Goal: Task Accomplishment & Management: Manage account settings

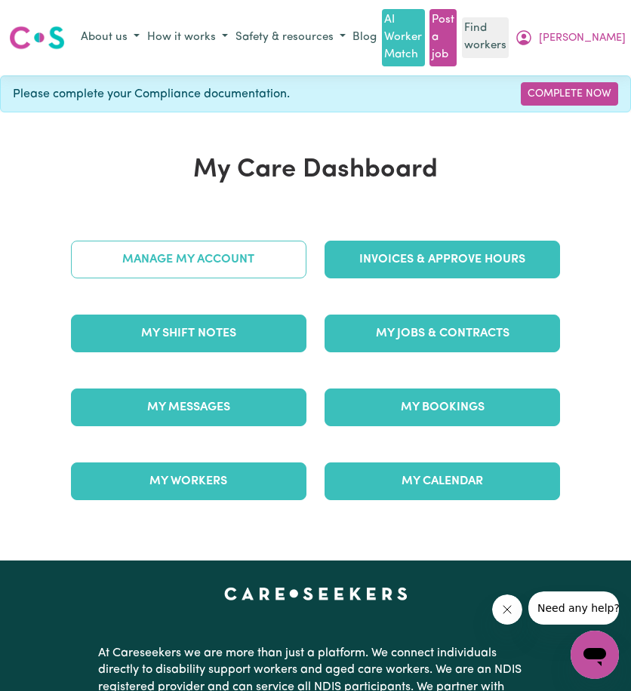
click at [151, 248] on link "Manage My Account" at bounding box center [188, 260] width 235 height 38
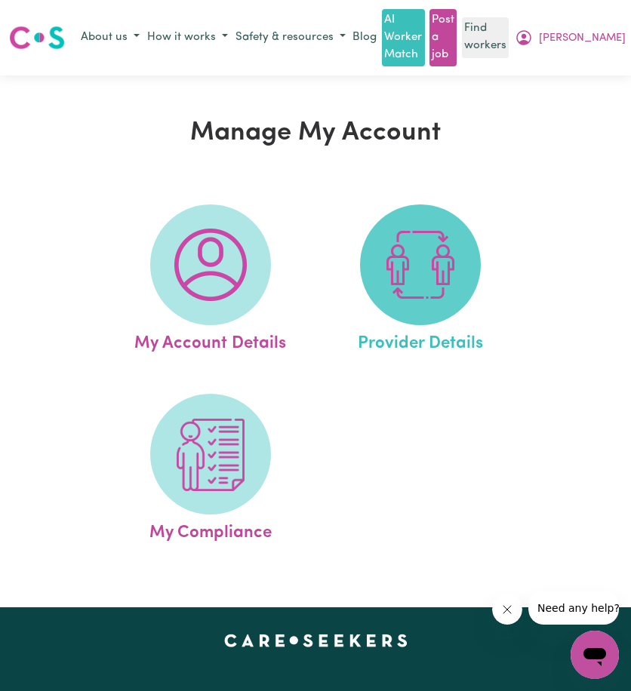
click at [401, 297] on img at bounding box center [420, 265] width 72 height 72
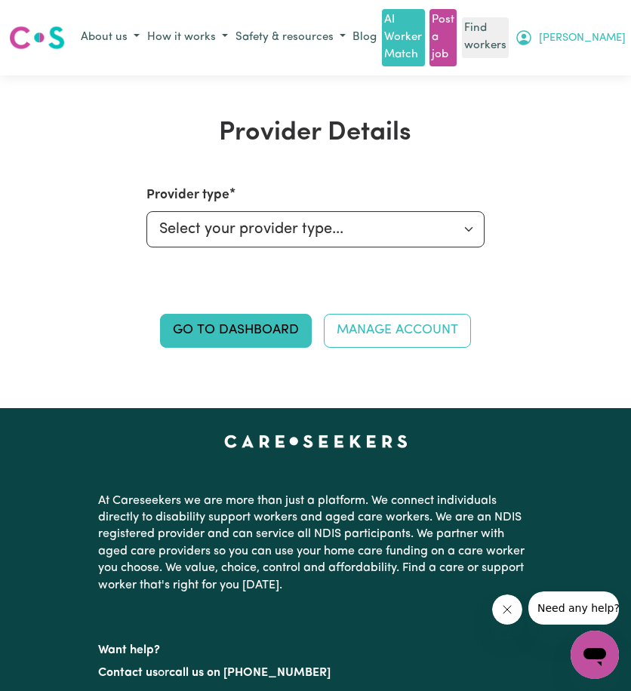
click at [614, 40] on span "[PERSON_NAME]" at bounding box center [582, 38] width 87 height 17
click at [590, 89] on link "Logout" at bounding box center [568, 96] width 119 height 29
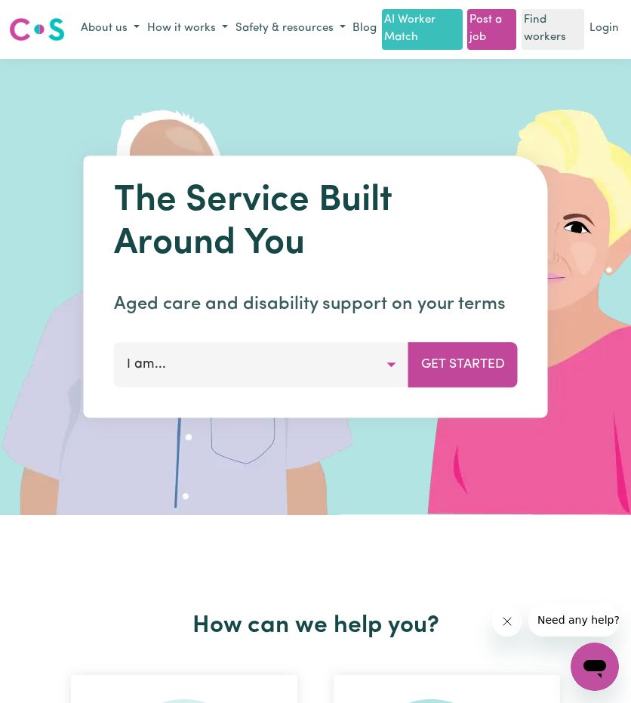
click at [599, 41] on link "Login" at bounding box center [603, 28] width 35 height 23
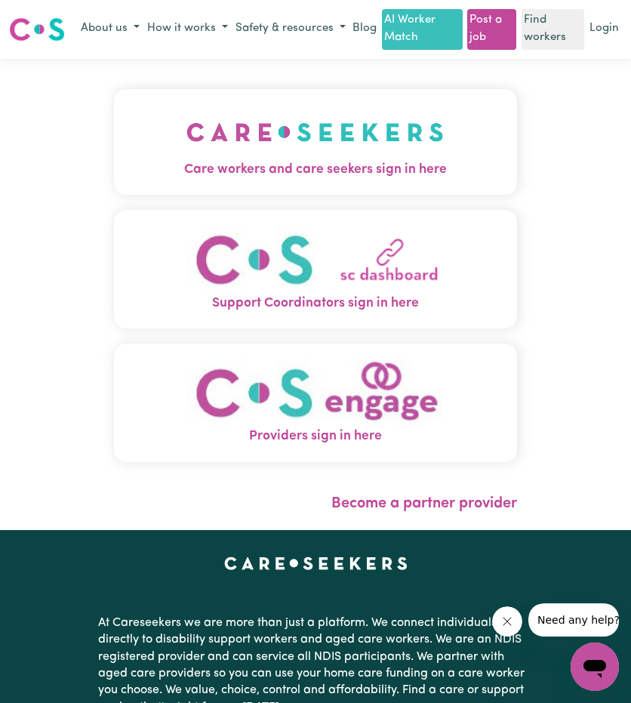
click at [186, 124] on img "Care workers and care seekers sign in here" at bounding box center [314, 132] width 257 height 56
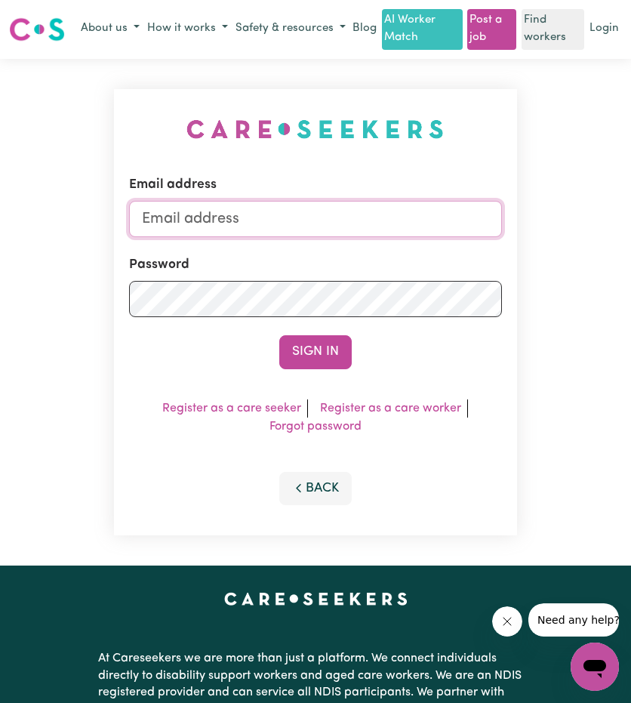
click at [199, 236] on input "Email address" at bounding box center [315, 219] width 372 height 36
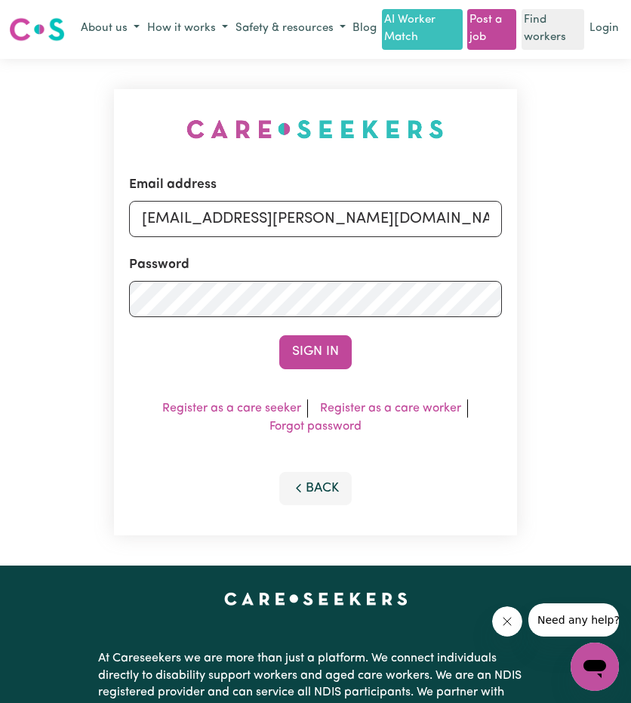
drag, startPoint x: 217, startPoint y: 242, endPoint x: 534, endPoint y: 269, distance: 318.2
click at [526, 267] on div "Email address [EMAIL_ADDRESS][PERSON_NAME][DOMAIN_NAME] Password Sign In Regist…" at bounding box center [315, 312] width 631 height 507
type input "[EMAIL_ADDRESS][PERSON_NAME][DOMAIN_NAME]"
click at [311, 359] on button "Sign In" at bounding box center [315, 351] width 72 height 33
